Goal: Task Accomplishment & Management: Manage account settings

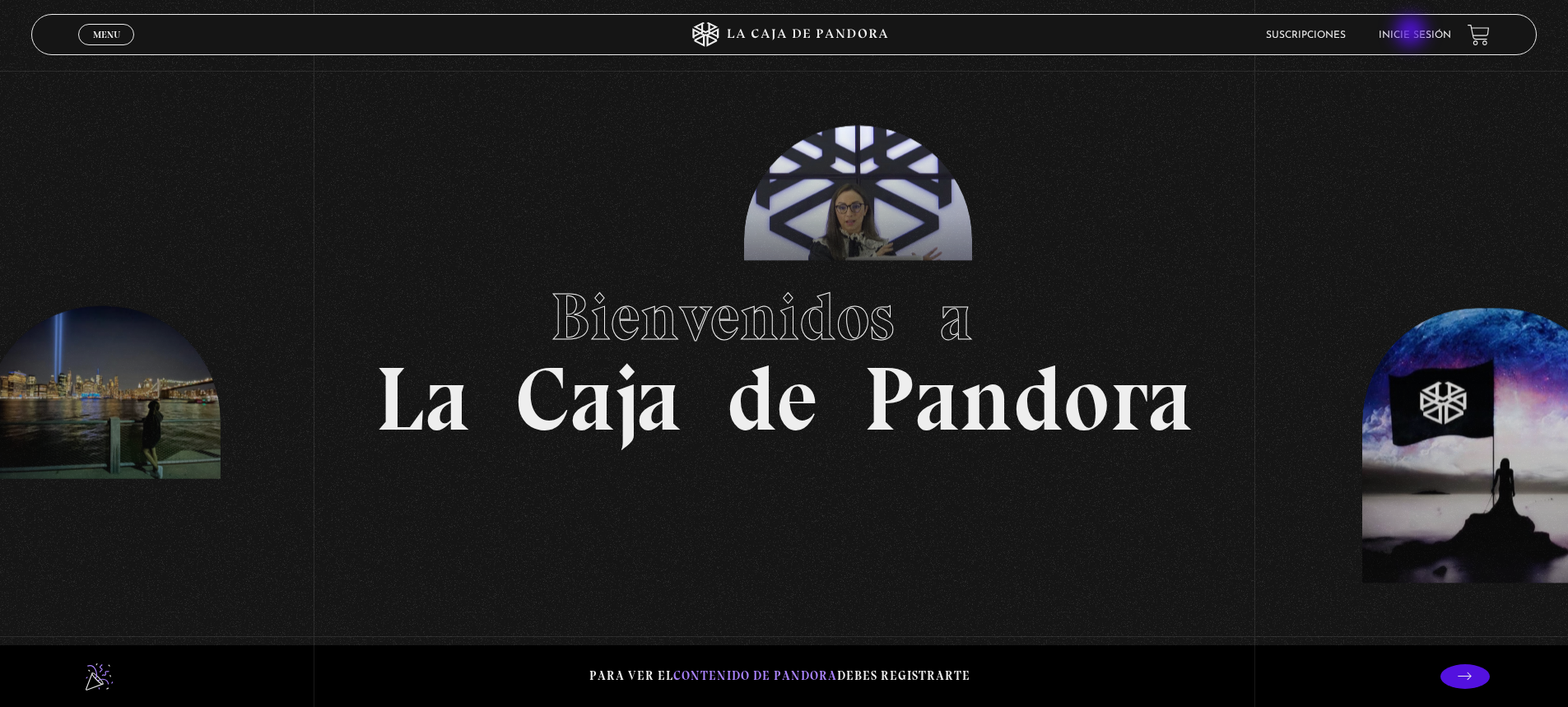
click at [1411, 33] on link "Inicie sesión" at bounding box center [1414, 36] width 72 height 10
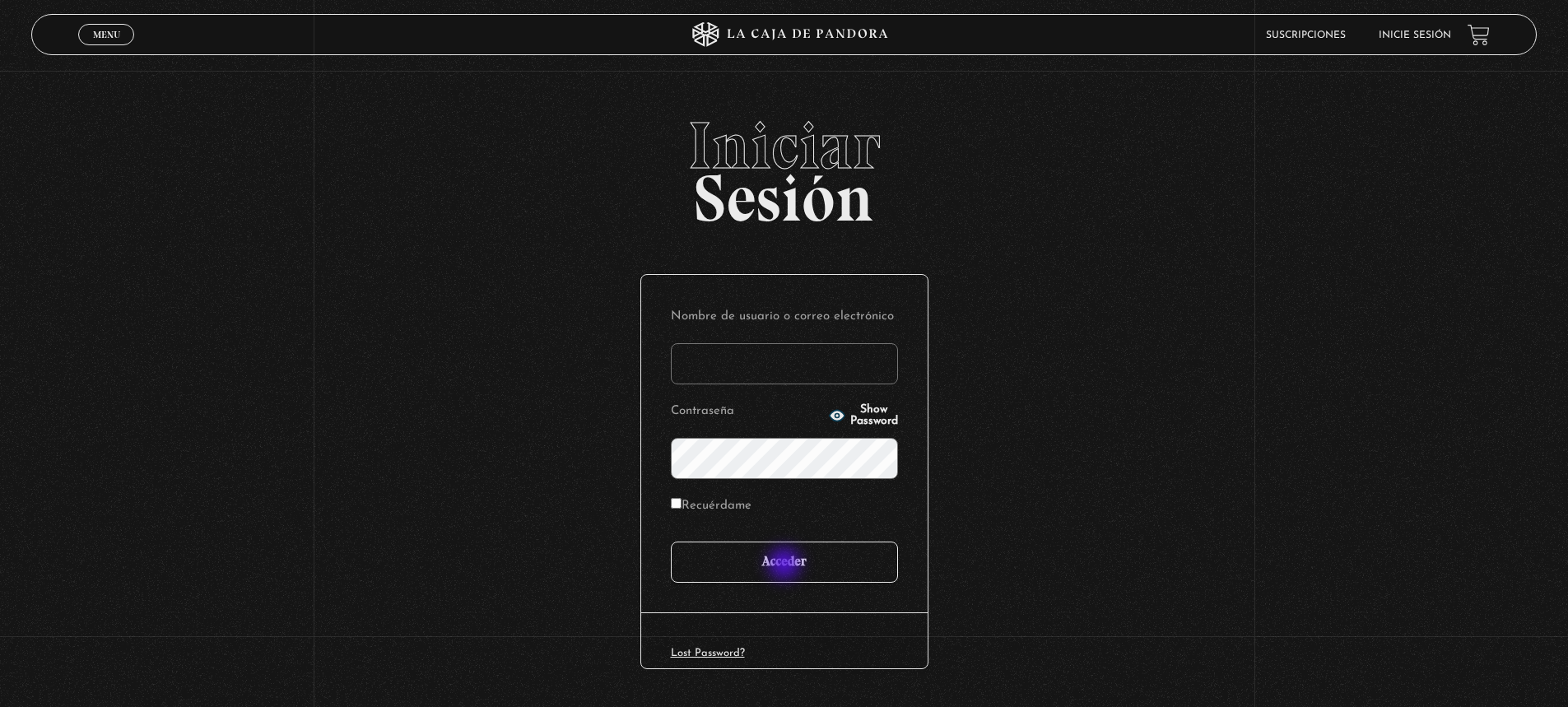
type input "jesusfreak_f413@hotmail.com"
click at [787, 566] on input "Acceder" at bounding box center [784, 563] width 227 height 41
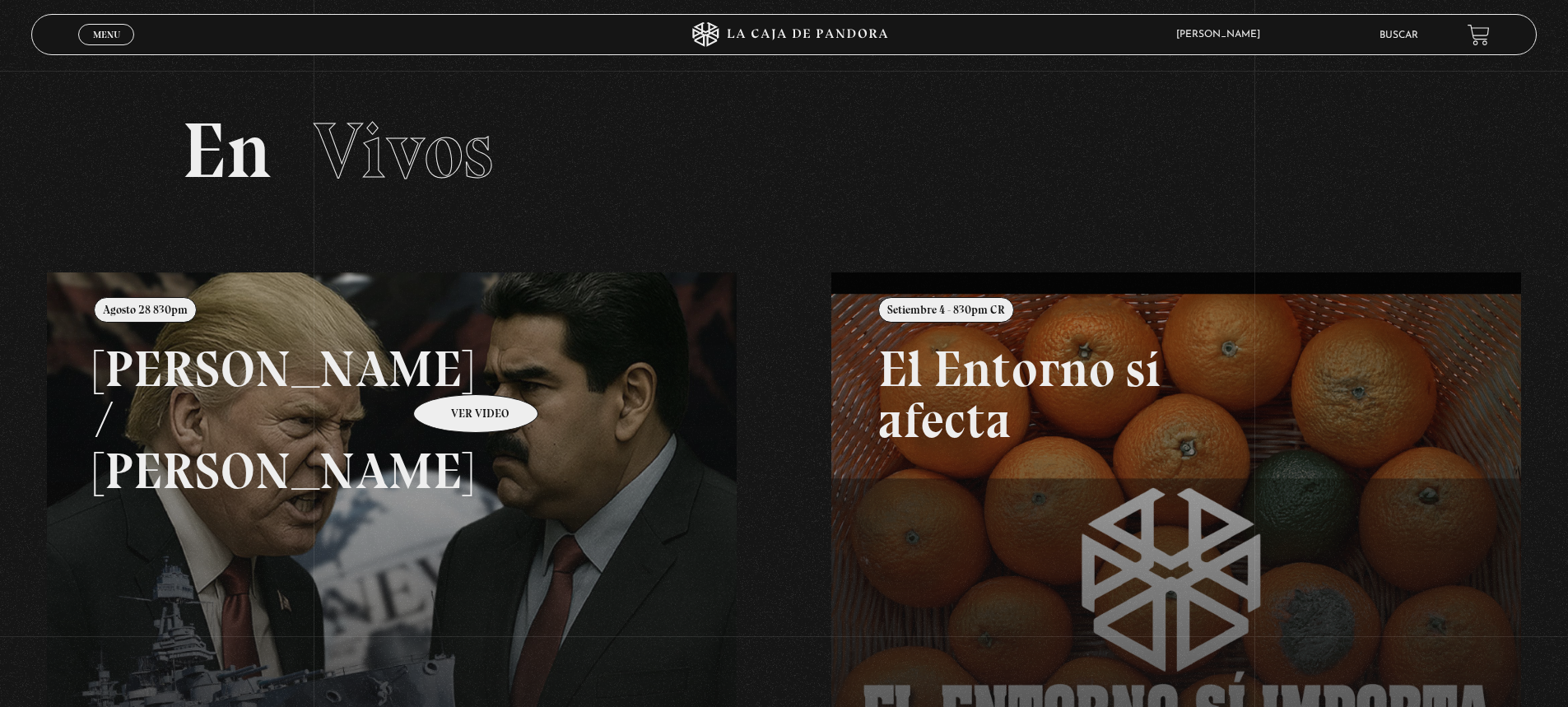
click at [454, 370] on link at bounding box center [831, 626] width 1568 height 707
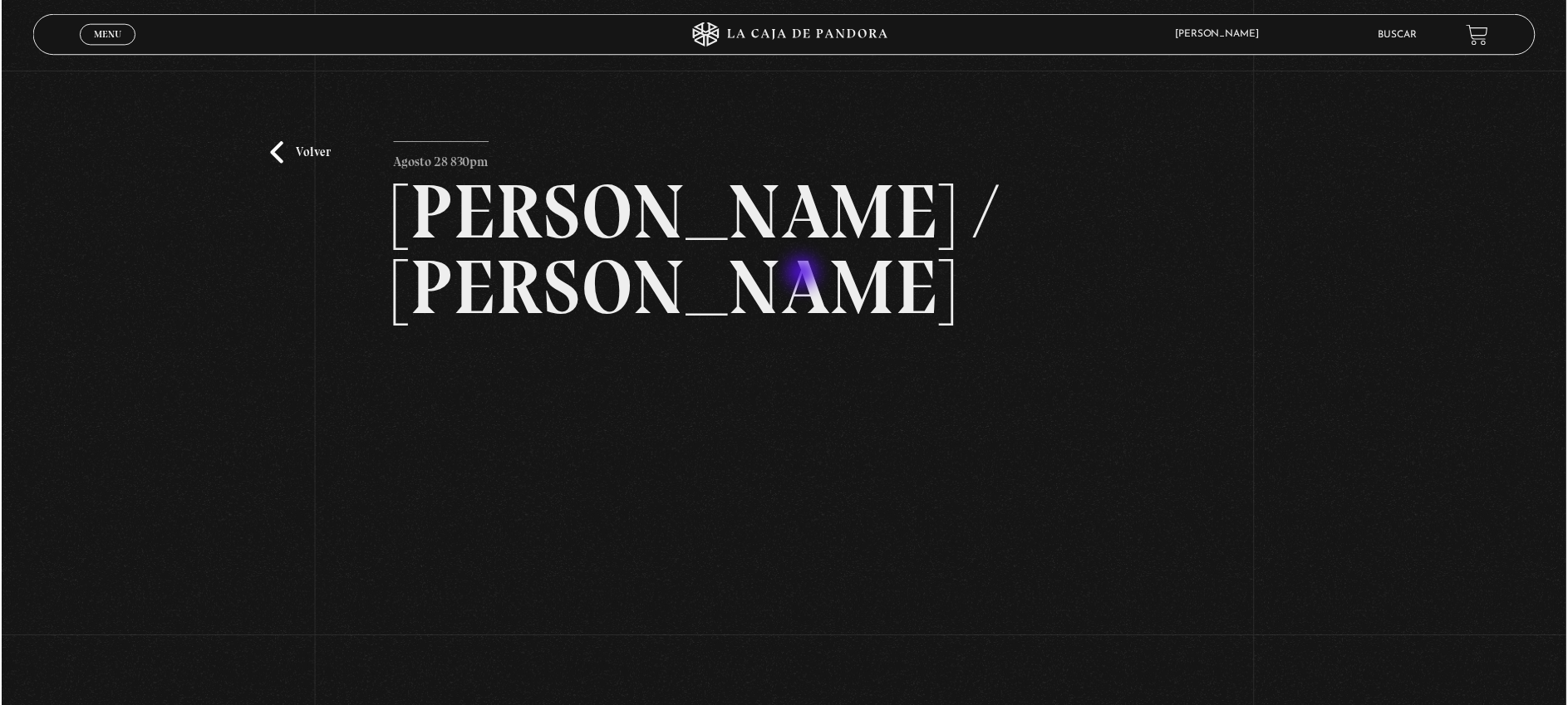
scroll to position [83, 0]
